Goal: Information Seeking & Learning: Find specific fact

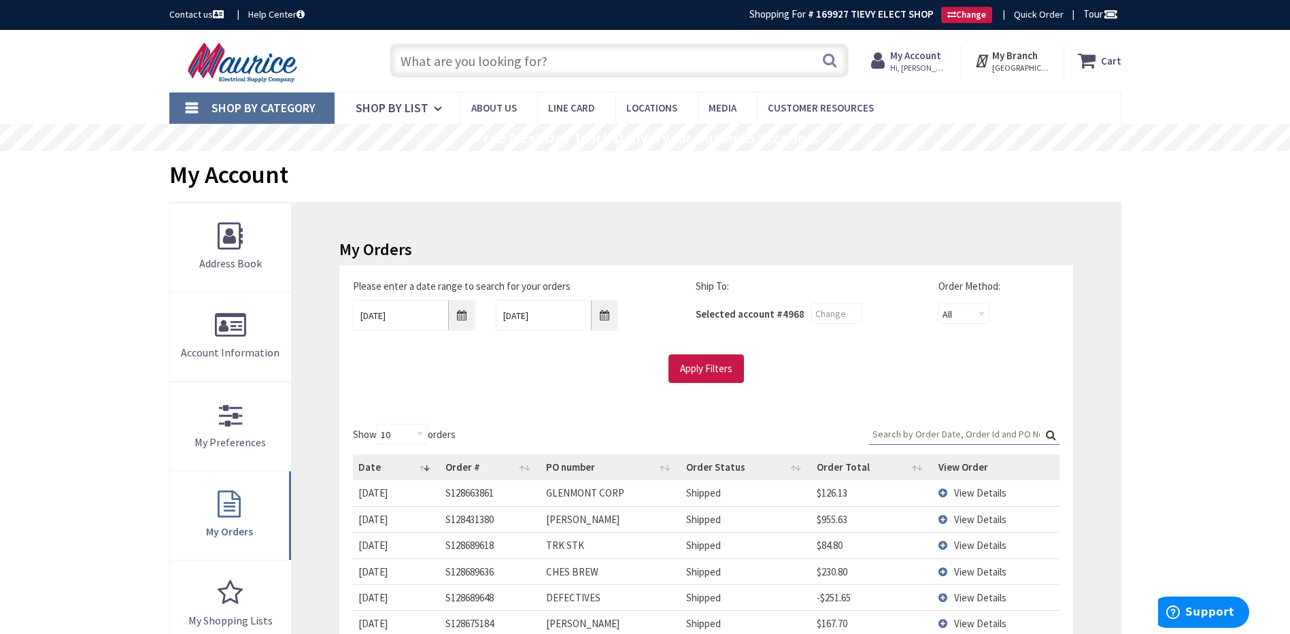
click at [501, 65] on input "text" at bounding box center [619, 61] width 459 height 34
paste input "HALO HLB6LSFS5 6" LED WAFER METAL"
type input "HALO HLB6LSFS5 6" LED WAFER METAL"
click at [833, 67] on button "Search" at bounding box center [830, 60] width 18 height 31
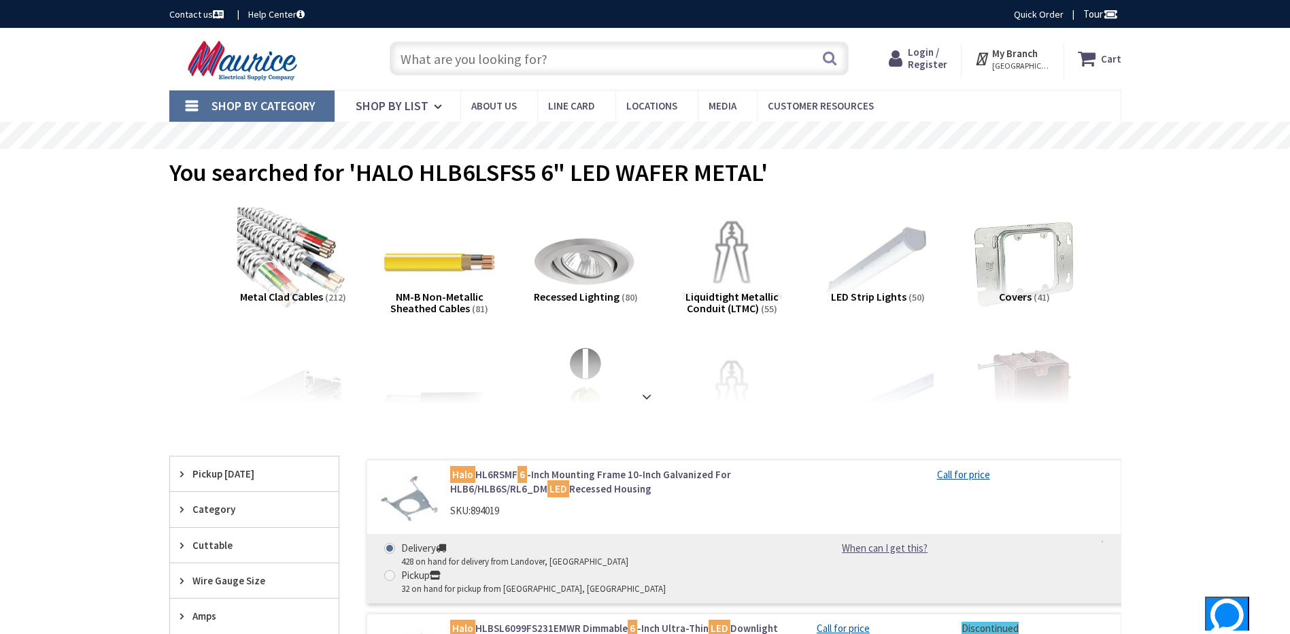
click at [442, 57] on input "text" at bounding box center [619, 58] width 459 height 34
paste input "HALO HLB6LSFS5 6" LED WAFER METAL 15ea 25.010/ea 375.15 TRIM DIMPLED LENS 5CCT"
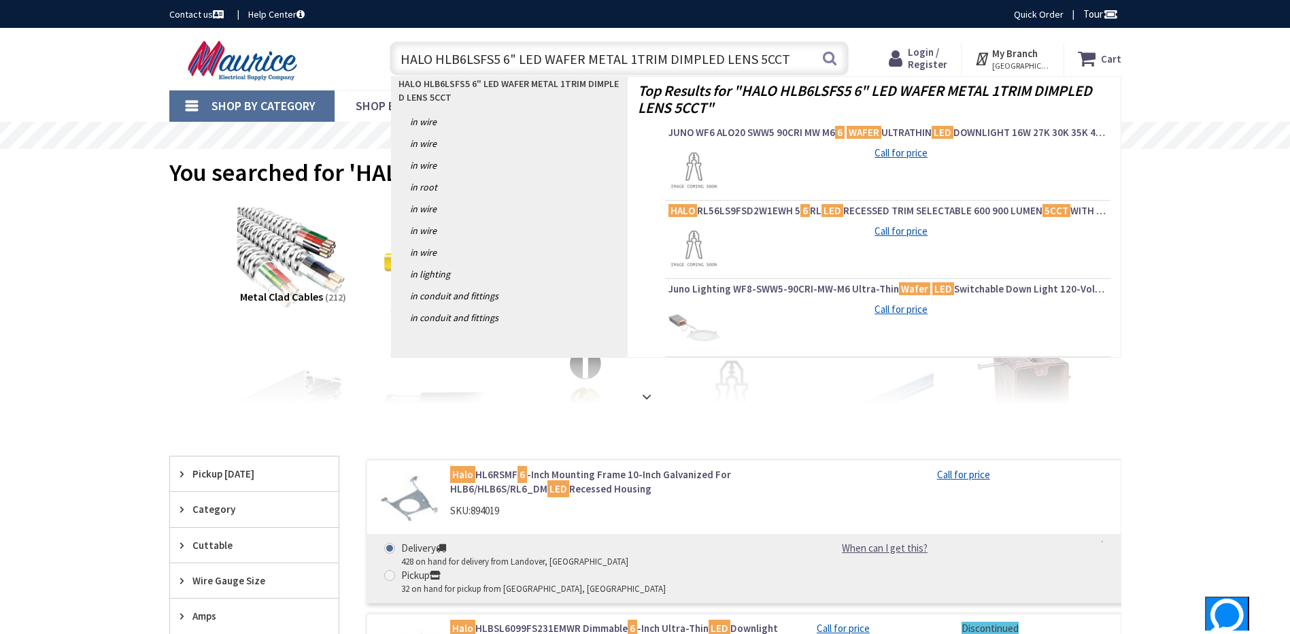
type input "HALO HLB6LSFS5 6" LED WAFER METAL TRIM DIMPLED LENS 5CCT"
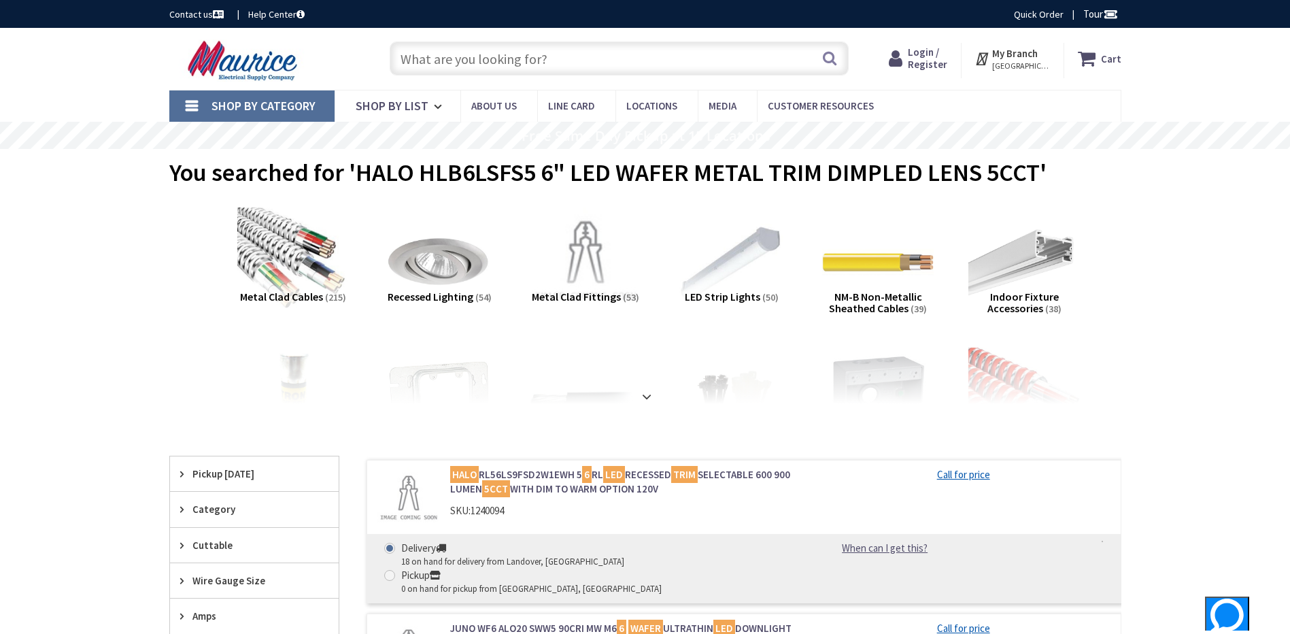
click at [487, 57] on input "text" at bounding box center [619, 58] width 459 height 34
paste input "HLB6LSFS5 6""
type input "HLB6LSFS5 6""
